Goal: Use online tool/utility: Utilize a website feature to perform a specific function

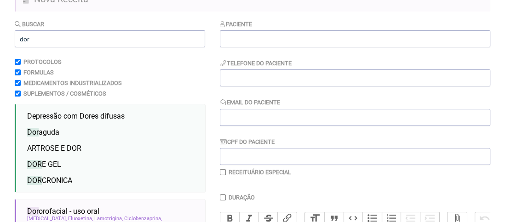
scroll to position [46, 0]
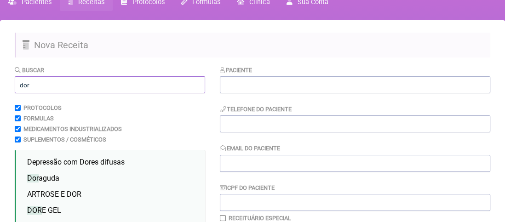
click at [34, 85] on input "dor" at bounding box center [110, 84] width 190 height 17
type input "d"
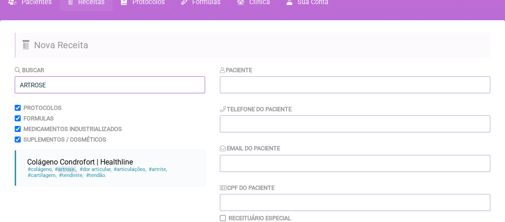
scroll to position [230, 0]
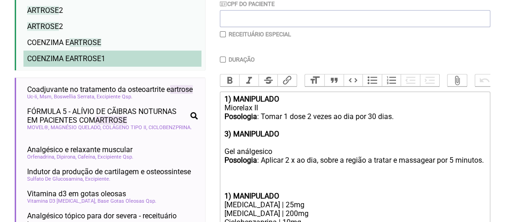
type input "ARTROSE"
click at [76, 58] on span "ARTROSE" at bounding box center [85, 58] width 32 height 9
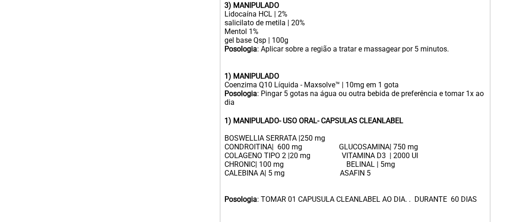
scroll to position [598, 0]
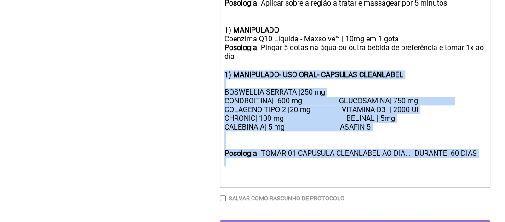
drag, startPoint x: 221, startPoint y: 92, endPoint x: 270, endPoint y: 188, distance: 107.6
type trix-editor "<lor><ipsumd>8) SITAMETCON</adipis></eli><sed>Doeiusmo TE</inc><utl><etdolo>Mag…"
copy trix-editor "1) MANIPULADO- USO ORAL- CAPSULAS CLEANLABEL BOSWELLIA SERRATA |250 mg CONDROIT…"
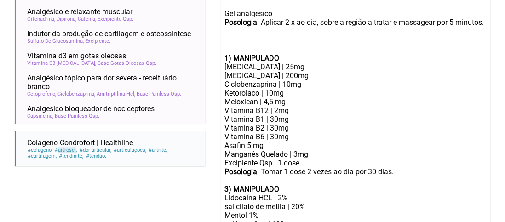
scroll to position [414, 0]
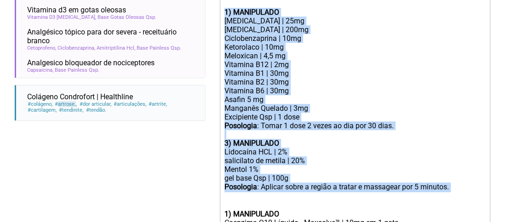
drag, startPoint x: 224, startPoint y: 29, endPoint x: 242, endPoint y: 214, distance: 185.4
click at [242, 214] on trix-editor "1) MANIPULADO Miorelax II Posologia : Tomar 1 dose 2 vezes ao dia por 30 dias. …" at bounding box center [355, 140] width 270 height 464
copy trix-editor "1) MANIPULADO [MEDICAL_DATA] | 25mg [MEDICAL_DATA] | 200mg Ciclobenzaprina | 10…"
